Goal: Task Accomplishment & Management: Manage account settings

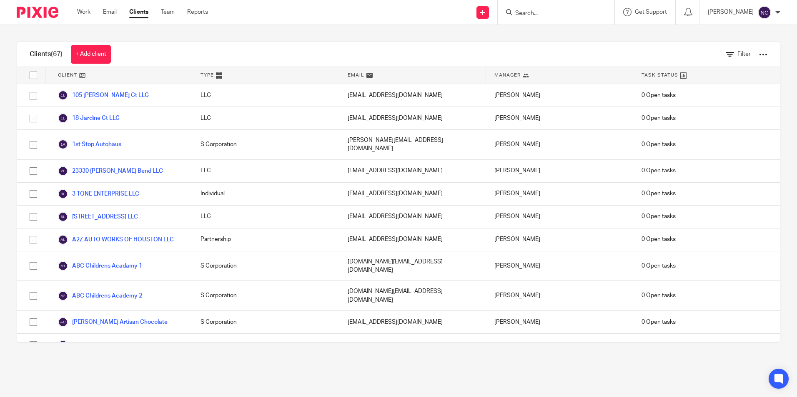
click at [522, 17] on input "Search" at bounding box center [551, 13] width 75 height 7
type input "avs"
click at [566, 40] on link at bounding box center [575, 35] width 126 height 19
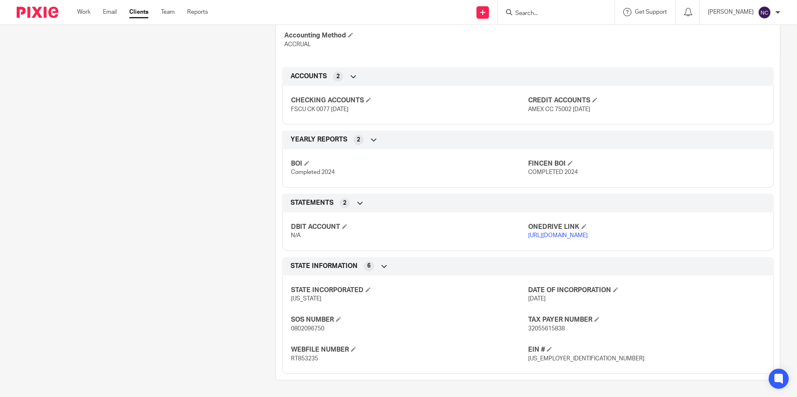
scroll to position [302, 0]
drag, startPoint x: 524, startPoint y: 360, endPoint x: 562, endPoint y: 360, distance: 38.3
click at [562, 360] on p "[US_EMPLOYER_IDENTIFICATION_NUMBER]" at bounding box center [646, 359] width 237 height 8
copy span "[US_EMPLOYER_IDENTIFICATION_NUMBER]"
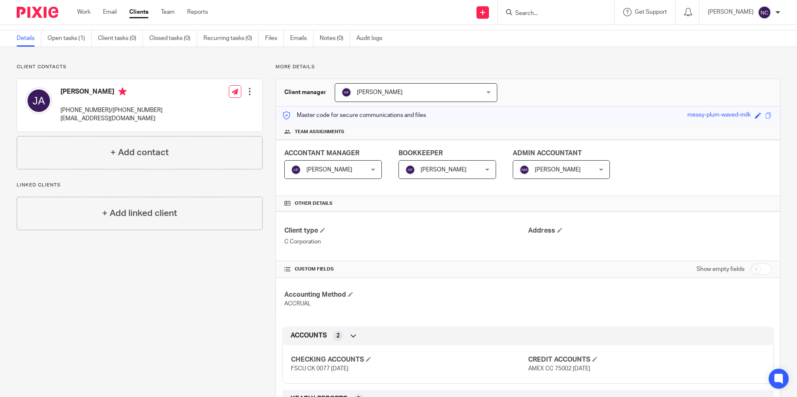
scroll to position [0, 0]
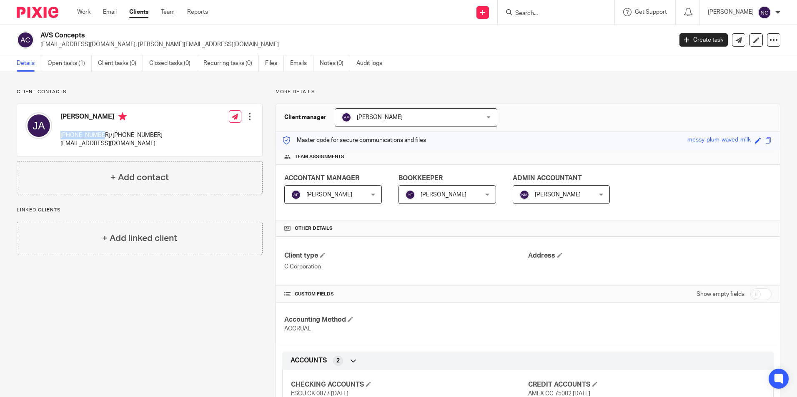
drag, startPoint x: 60, startPoint y: 135, endPoint x: 99, endPoint y: 136, distance: 39.6
click at [99, 136] on div "[PERSON_NAME] [PHONE_NUMBER]/[PHONE_NUMBER] [EMAIL_ADDRESS][DOMAIN_NAME]" at bounding box center [93, 130] width 137 height 44
copy p "832-499-3692"
click at [576, 11] on input "Search" at bounding box center [551, 13] width 75 height 7
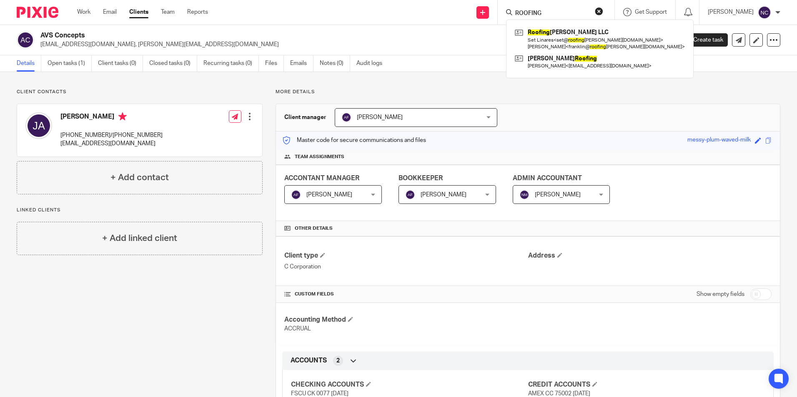
type input "ROOFING"
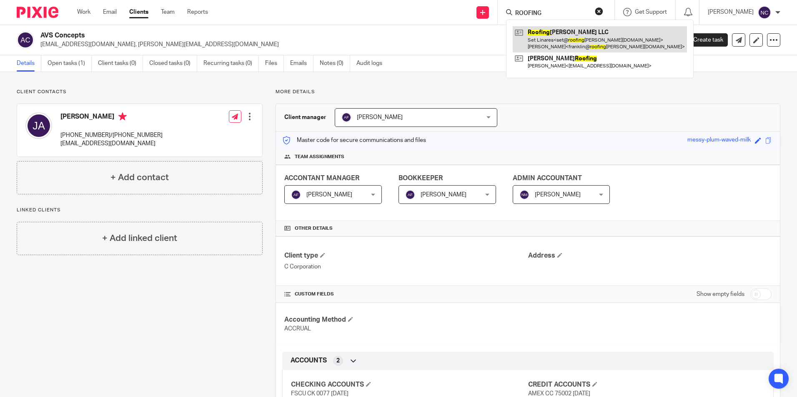
click at [555, 37] on link at bounding box center [599, 39] width 174 height 26
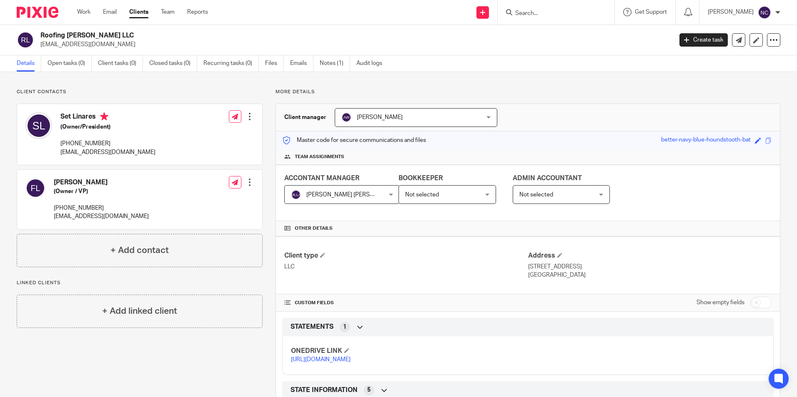
click at [350, 363] on link "https://ccfstaxes-my.sharepoint.com/:f:/g/personal/angie_ccfsbookkeeping_com/Ej…" at bounding box center [321, 360] width 60 height 6
click at [538, 13] on input "Search" at bounding box center [551, 13] width 75 height 7
type input "one for all"
click at [550, 35] on link at bounding box center [582, 35] width 141 height 19
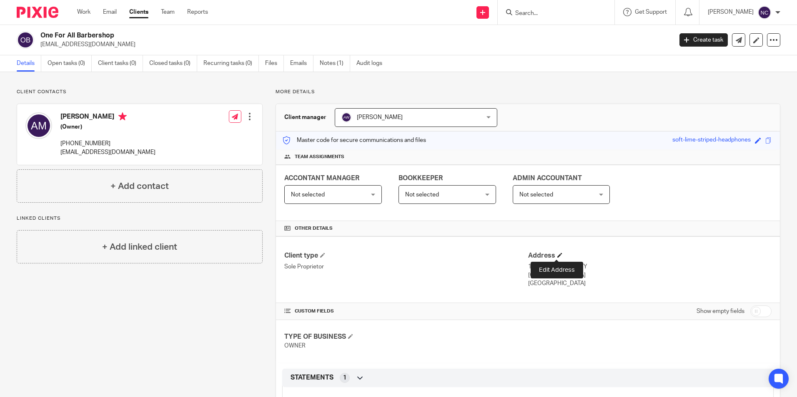
click at [557, 255] on span at bounding box center [559, 255] width 5 height 5
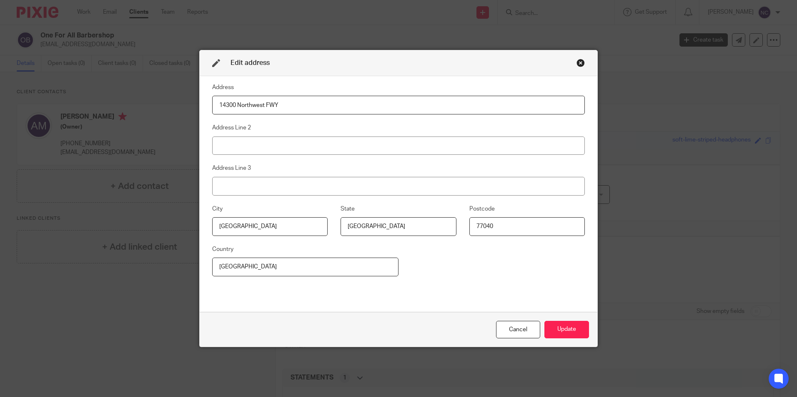
click at [359, 105] on input "14300 Northwest FWY" at bounding box center [398, 105] width 372 height 19
type input "643 Rockbrook DR"
click at [400, 203] on div "Address 643 Rockbrook DR Address Line 2 Address Line 3 City Houston State TX Po…" at bounding box center [398, 193] width 372 height 223
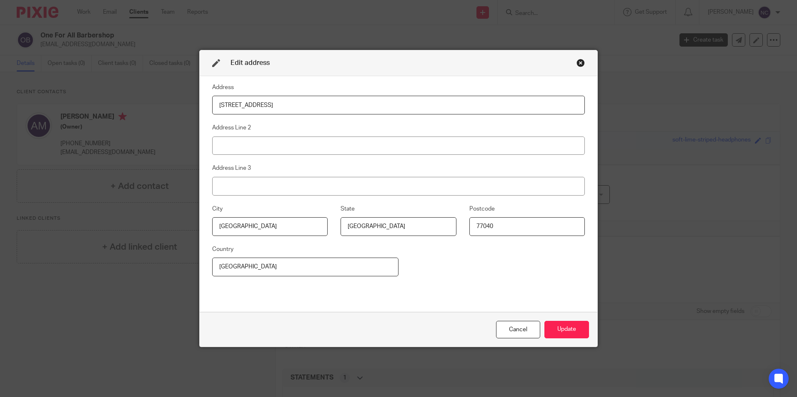
click at [529, 231] on input "77040" at bounding box center [526, 226] width 115 height 19
type input "77015-3216"
click at [515, 268] on div "Address 643 Rockbrook DR Address Line 2 Address Line 3 City Houston State TX Po…" at bounding box center [398, 193] width 372 height 223
click at [569, 325] on button "Update" at bounding box center [566, 330] width 45 height 18
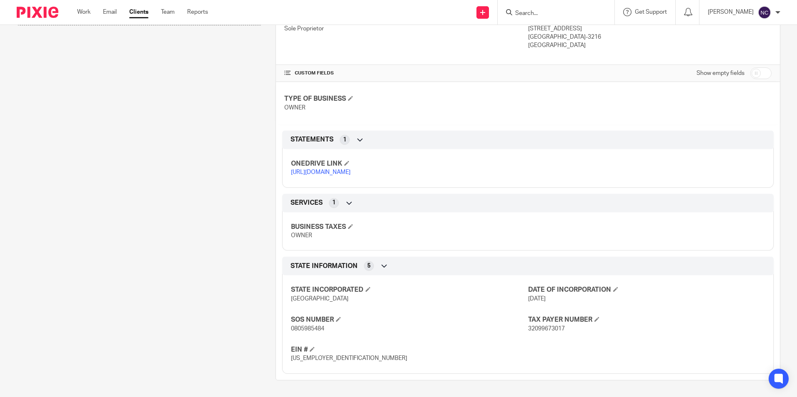
scroll to position [255, 0]
click at [760, 67] on input "checkbox" at bounding box center [760, 73] width 21 height 12
checkbox input "true"
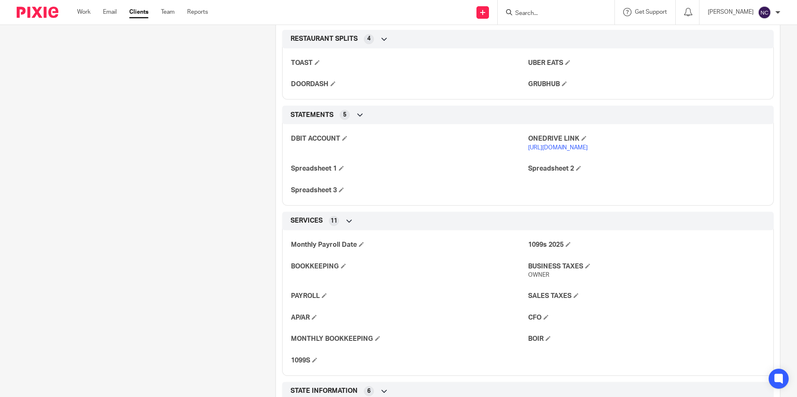
scroll to position [860, 0]
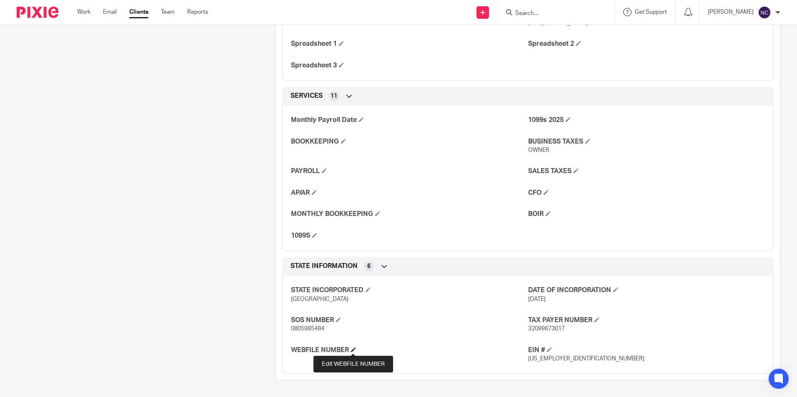
click at [352, 350] on span at bounding box center [353, 349] width 5 height 5
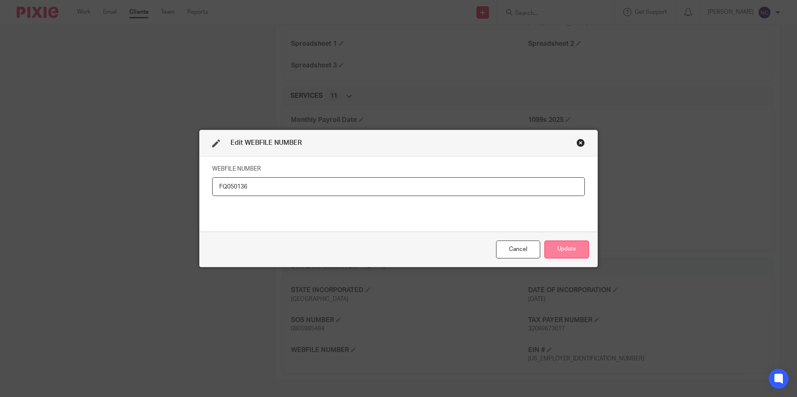
type input "FQ050136"
click at [568, 254] on button "Update" at bounding box center [566, 250] width 45 height 18
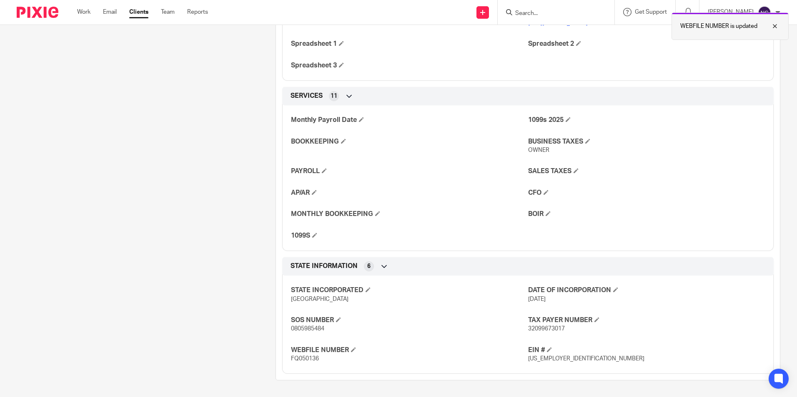
click at [775, 27] on div at bounding box center [768, 26] width 22 height 10
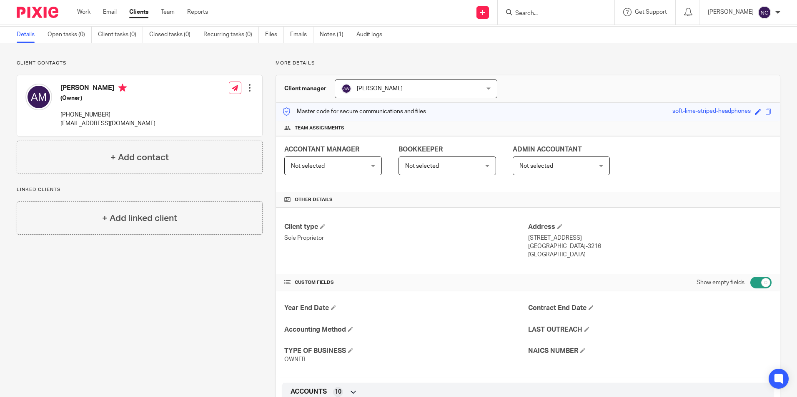
scroll to position [0, 0]
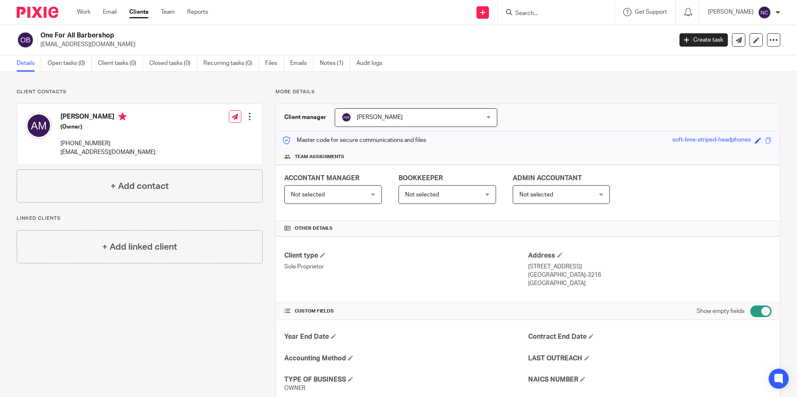
click at [547, 9] on form at bounding box center [558, 12] width 89 height 10
click at [547, 10] on input "Search" at bounding box center [551, 13] width 75 height 7
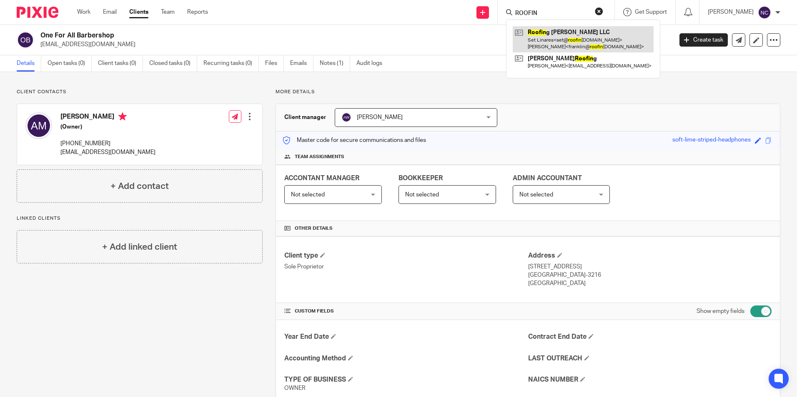
type input "ROOFIN"
click at [549, 39] on link at bounding box center [582, 39] width 141 height 26
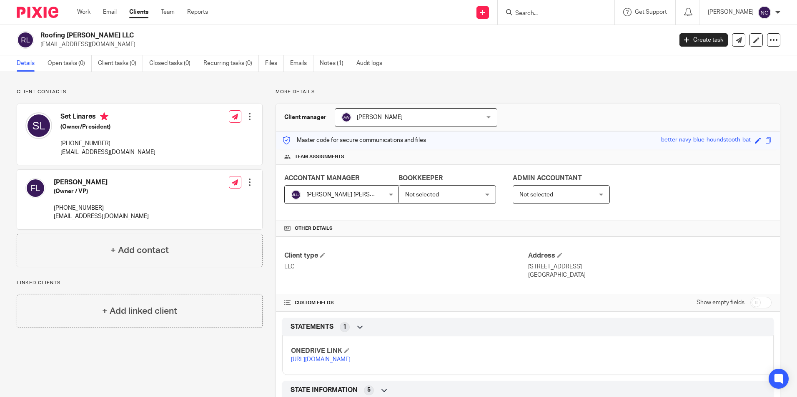
click at [350, 363] on link "https://ccfstaxes-my.sharepoint.com/:f:/g/personal/angie_ccfsbookkeeping_com/Ej…" at bounding box center [321, 360] width 60 height 6
